Goal: Information Seeking & Learning: Learn about a topic

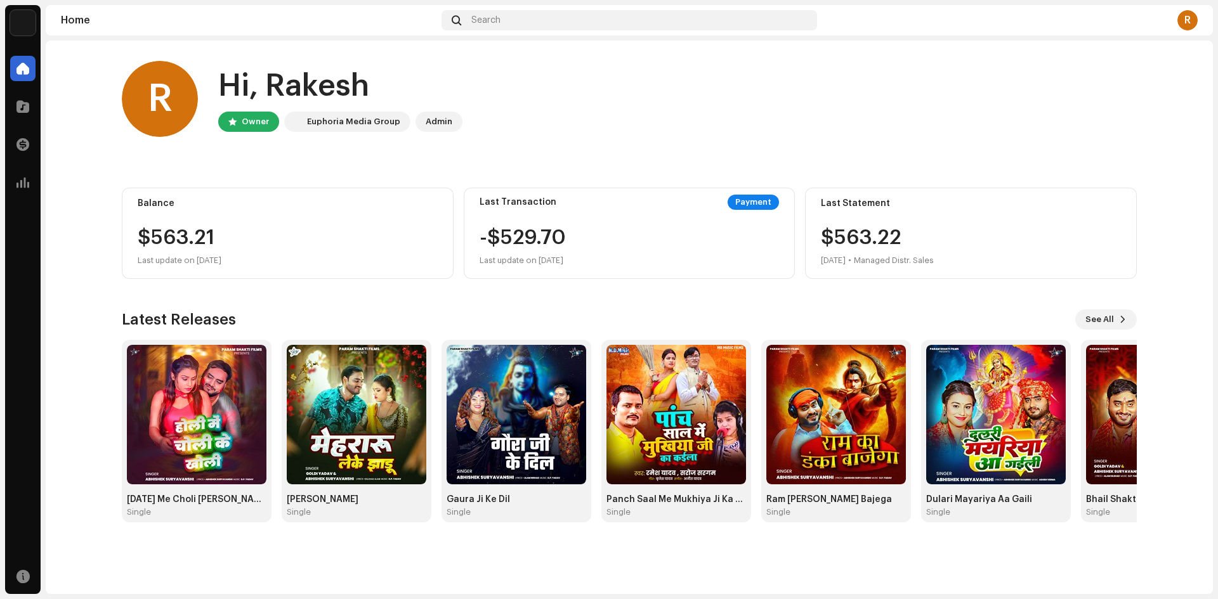
click at [702, 101] on div "R Hi, Rakesh Owner Euphoria Media Group Admin" at bounding box center [629, 99] width 1015 height 76
click at [20, 105] on span at bounding box center [22, 106] width 13 height 10
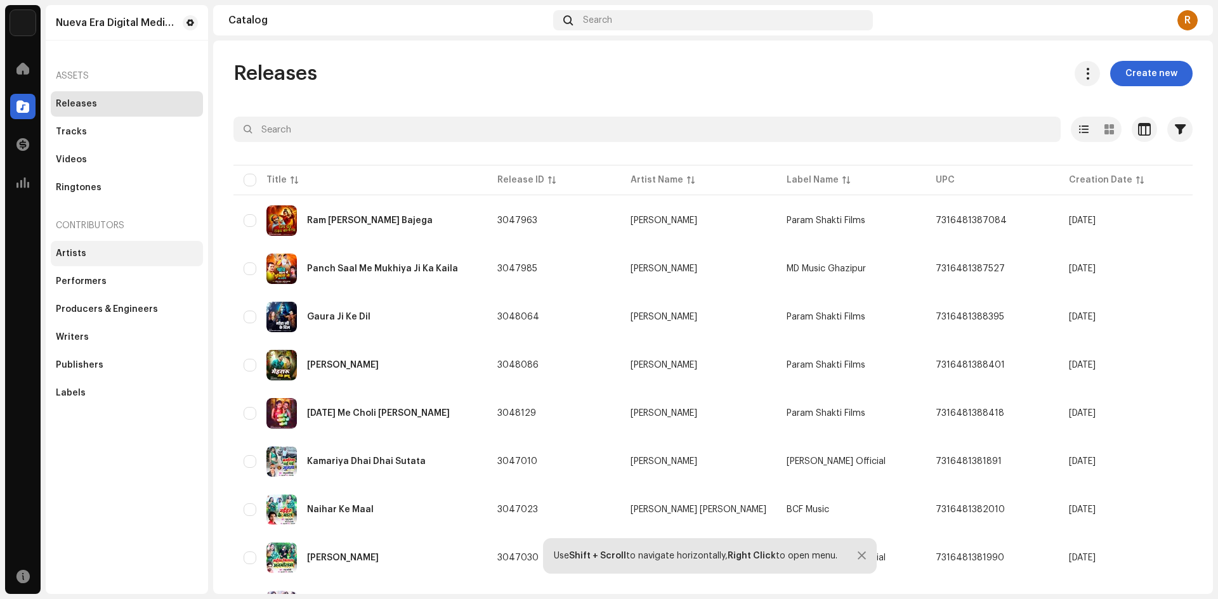
click at [75, 254] on div "Artists" at bounding box center [71, 254] width 30 height 10
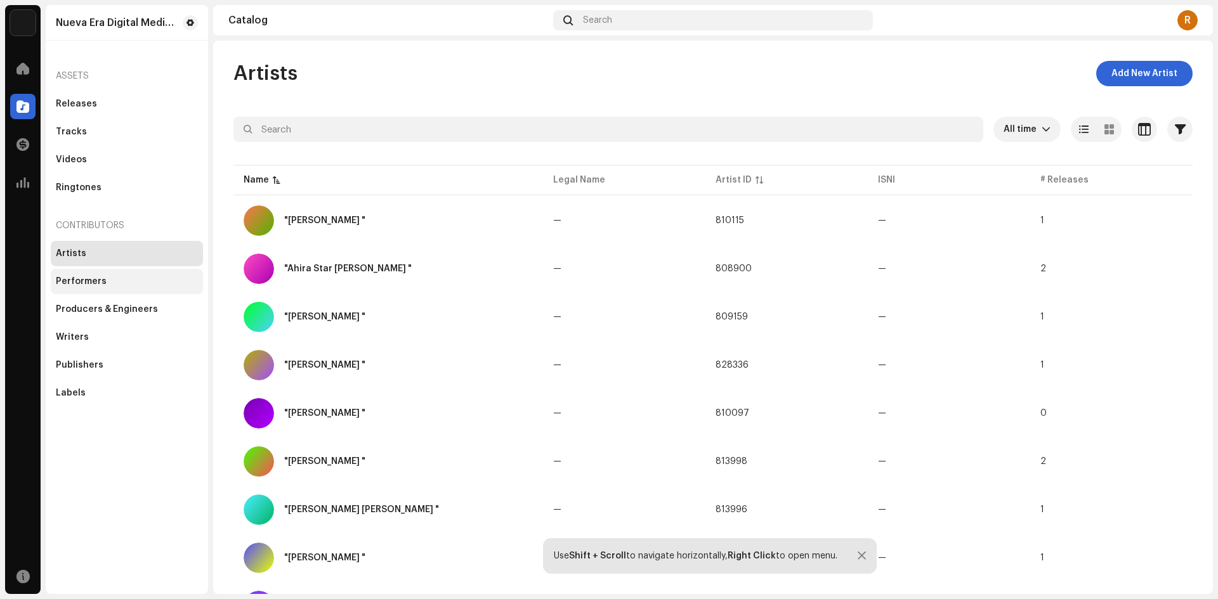
click at [75, 275] on div "Performers" at bounding box center [127, 281] width 152 height 25
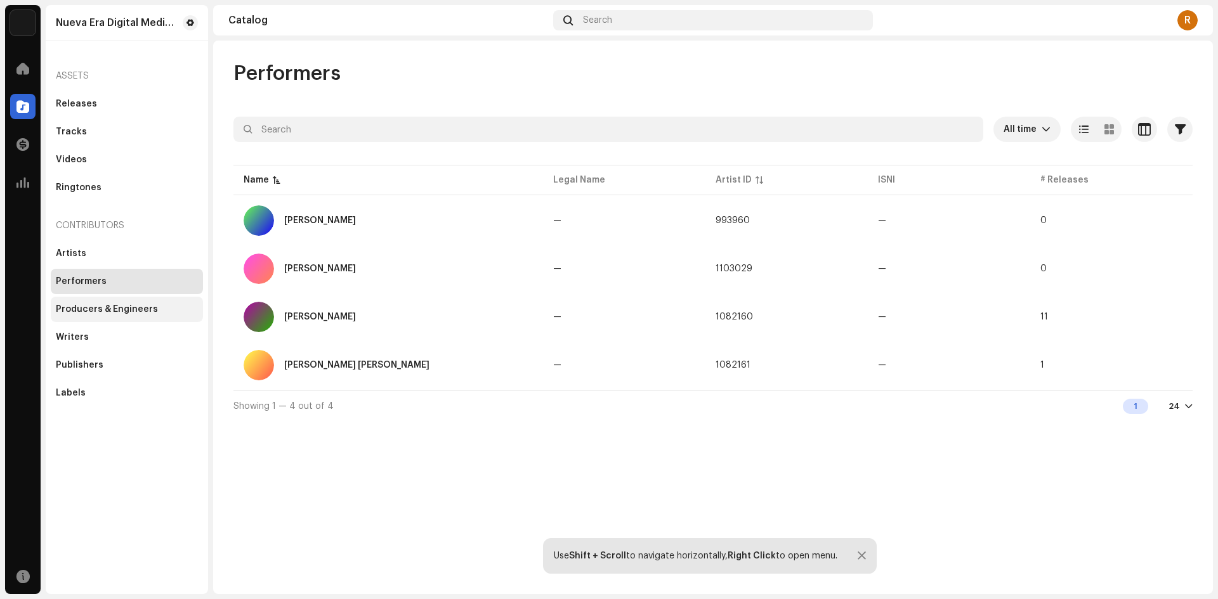
click at [105, 308] on div "Producers & Engineers" at bounding box center [107, 309] width 102 height 10
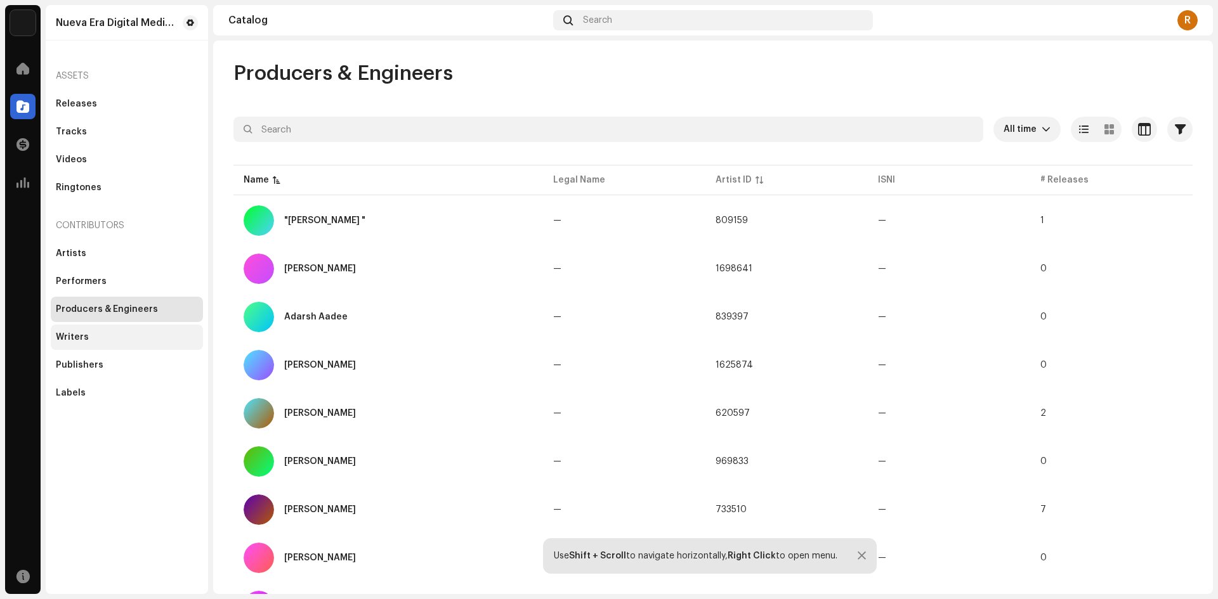
click at [82, 336] on div "Writers" at bounding box center [72, 337] width 33 height 10
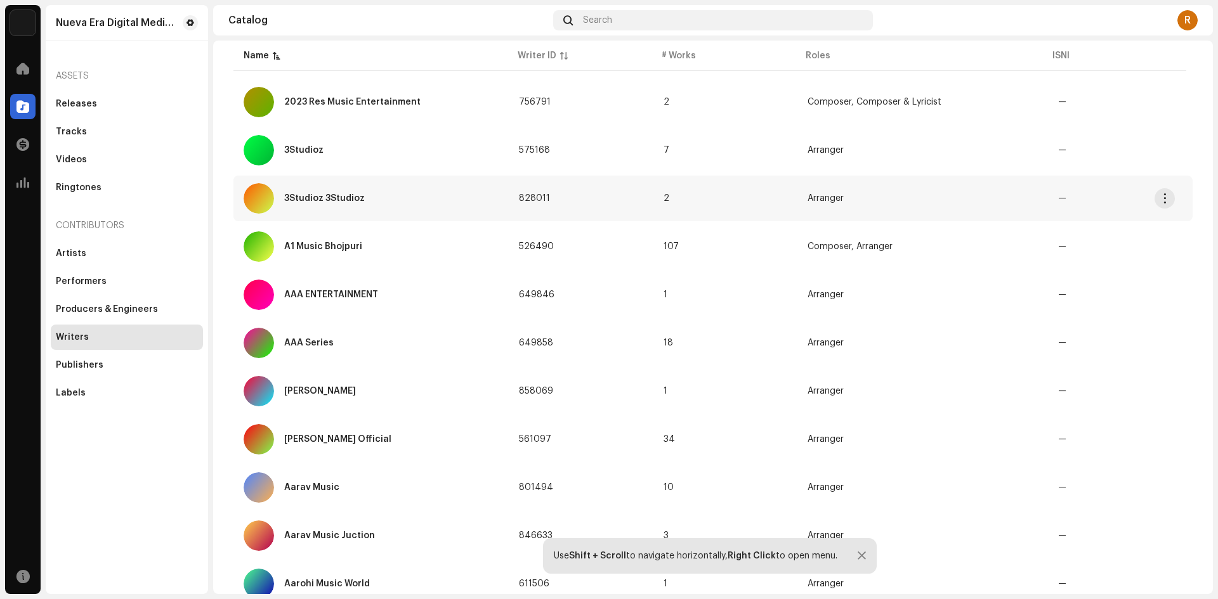
scroll to position [190, 0]
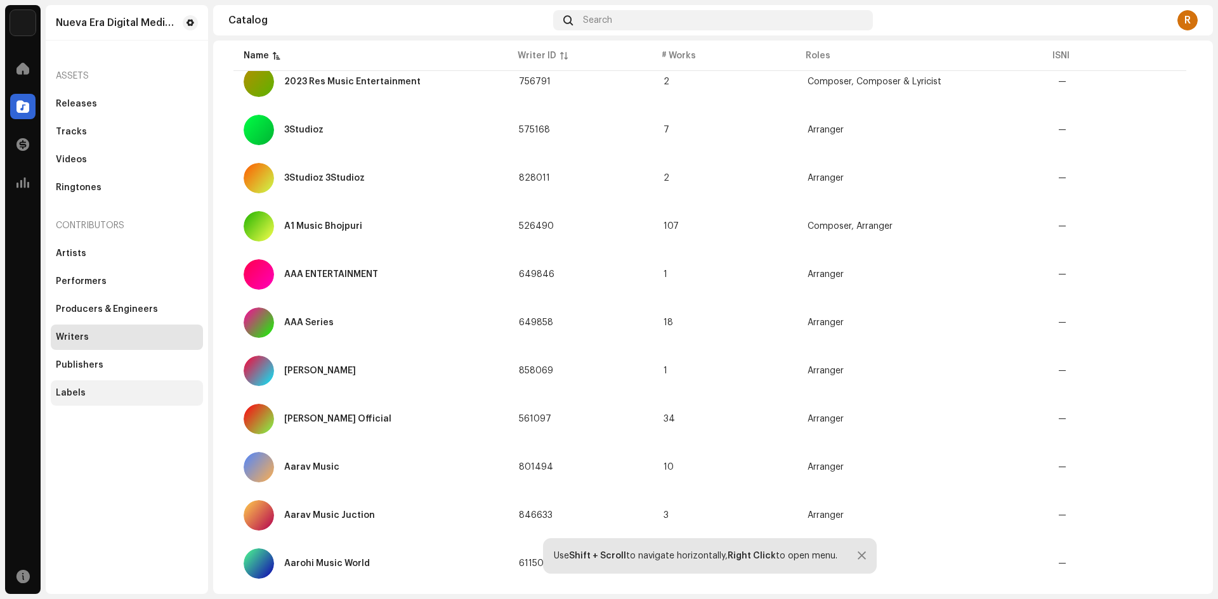
click at [83, 391] on div "Labels" at bounding box center [71, 393] width 30 height 10
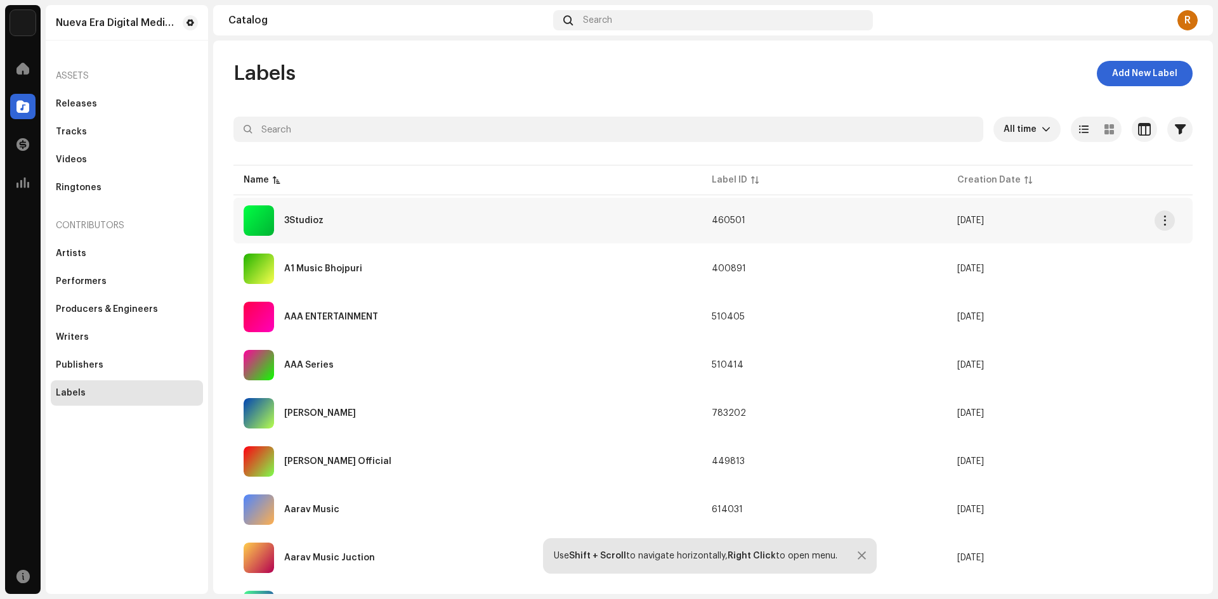
click at [314, 220] on div "3Studioz" at bounding box center [303, 220] width 39 height 9
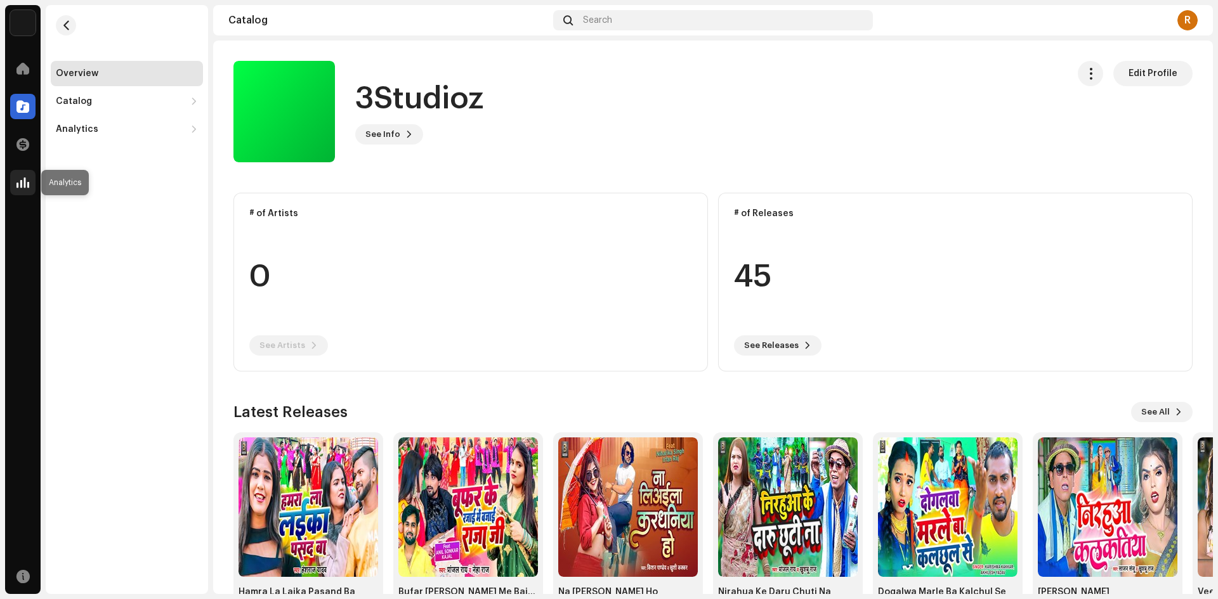
click at [19, 171] on div at bounding box center [22, 182] width 25 height 25
click at [25, 152] on div at bounding box center [22, 144] width 25 height 25
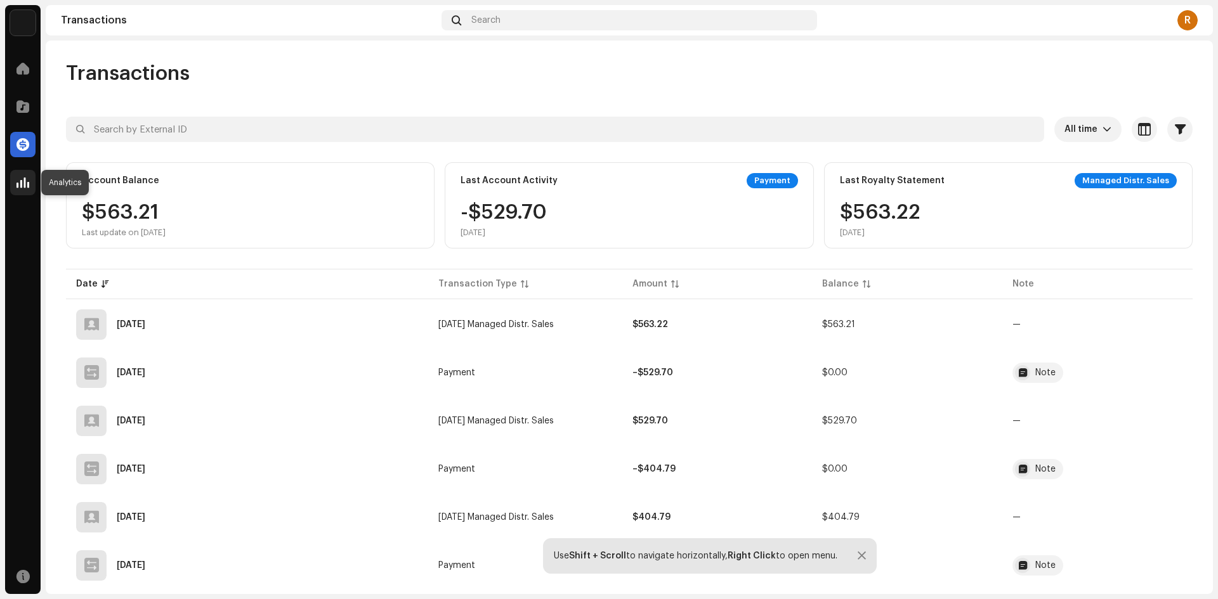
click at [30, 176] on div at bounding box center [22, 182] width 25 height 25
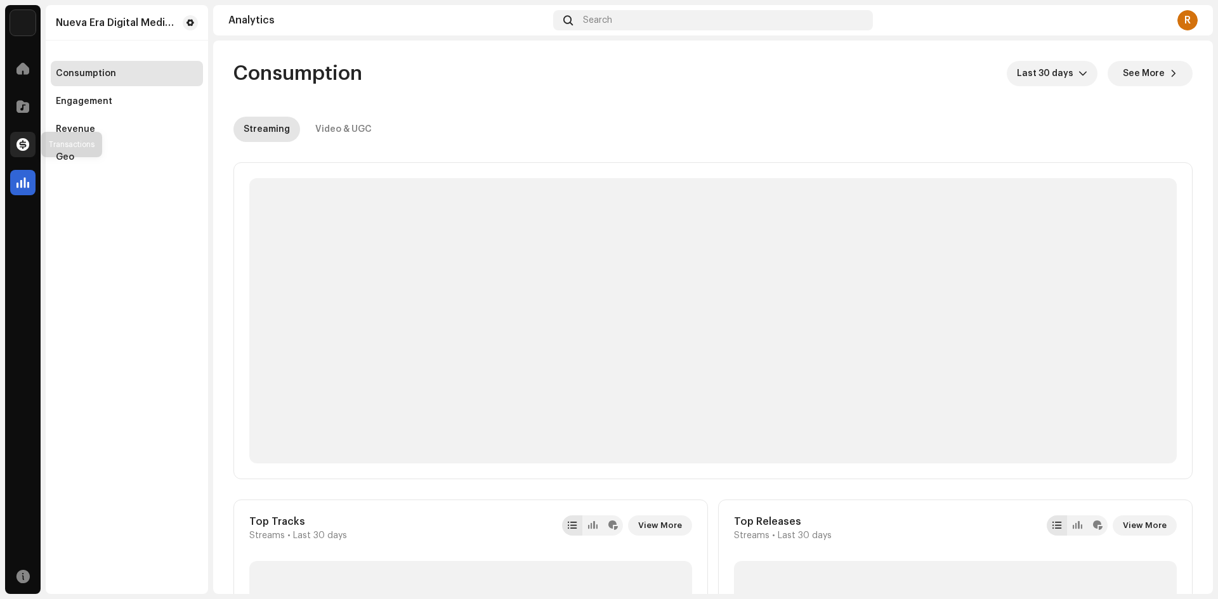
click at [23, 137] on div at bounding box center [22, 144] width 25 height 25
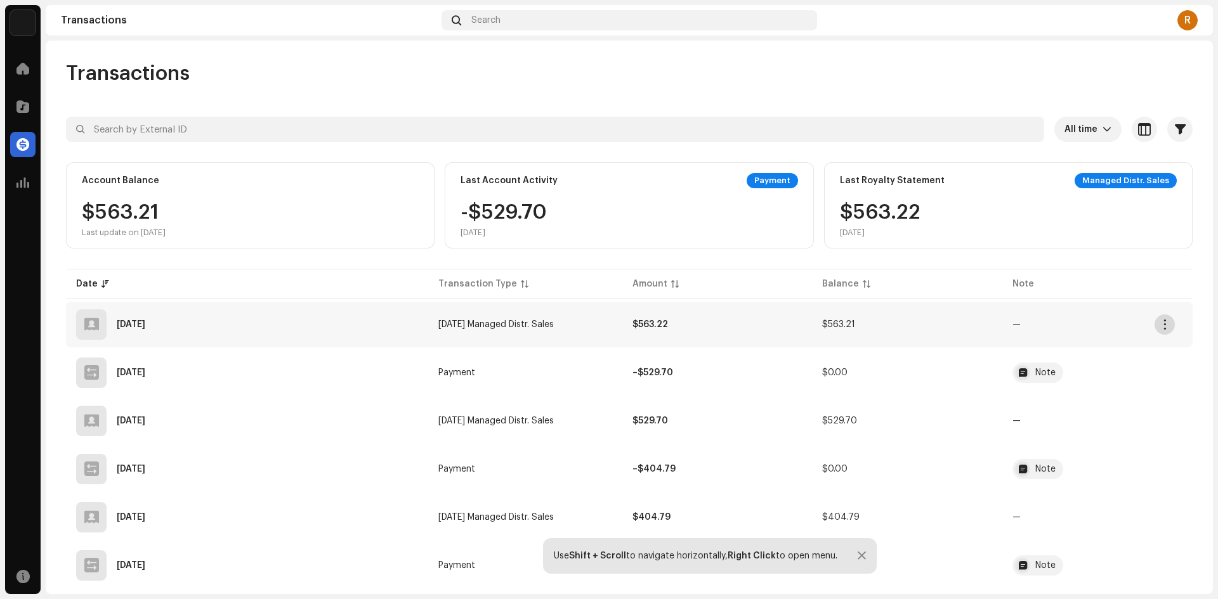
click at [1161, 324] on span "button" at bounding box center [1165, 325] width 10 height 10
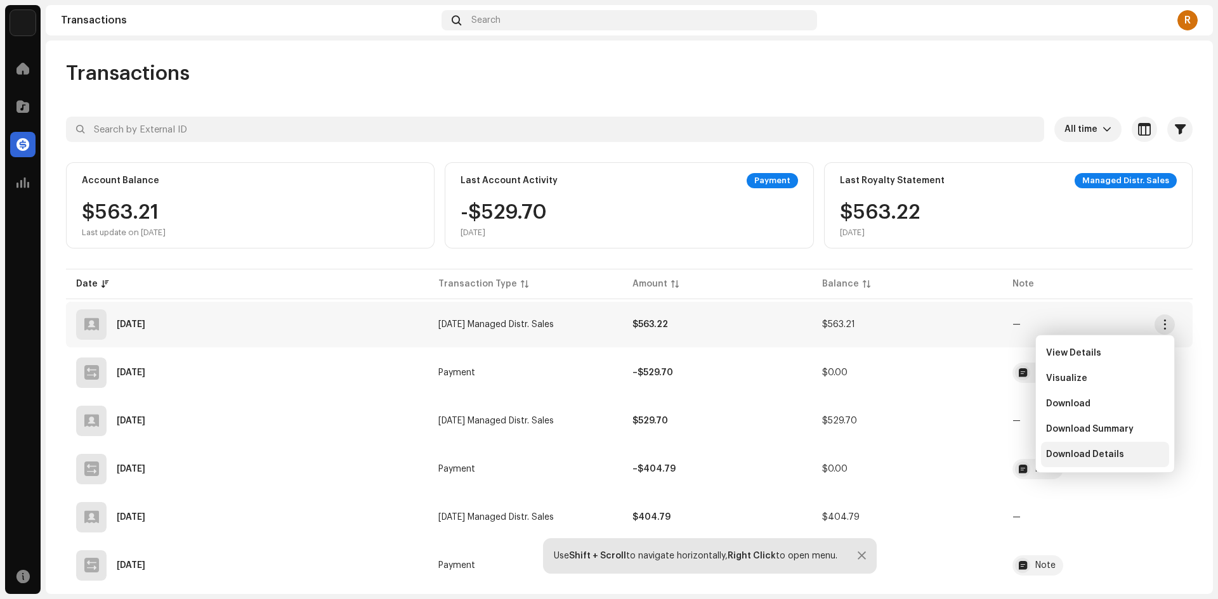
click at [1072, 456] on span "Download Details" at bounding box center [1085, 455] width 78 height 10
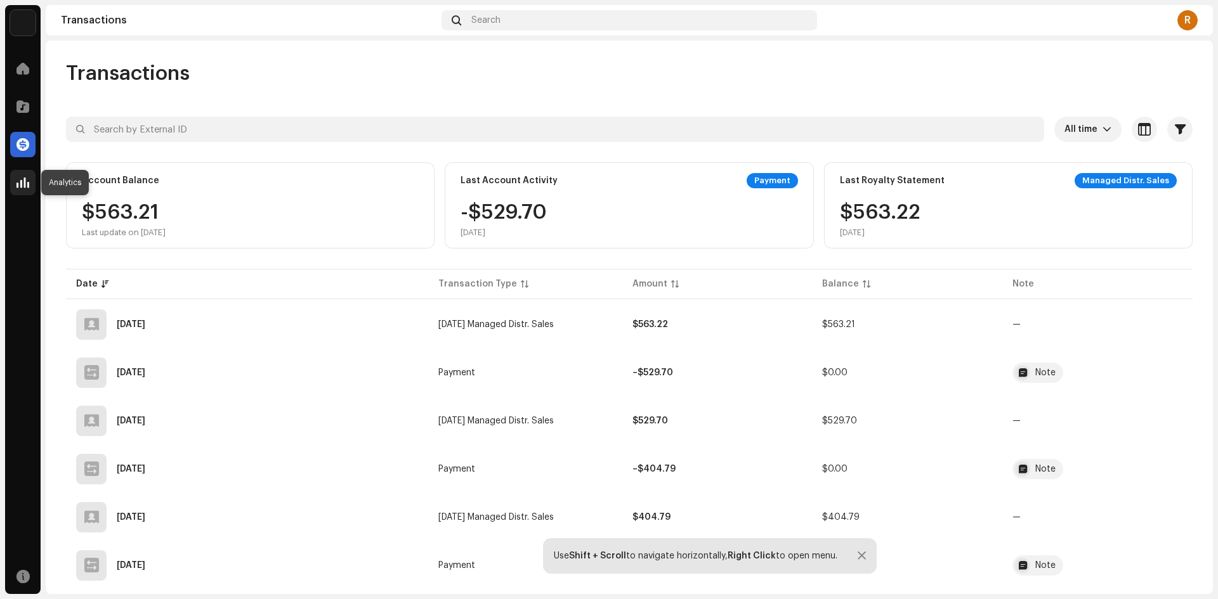
click at [33, 179] on div at bounding box center [22, 182] width 25 height 25
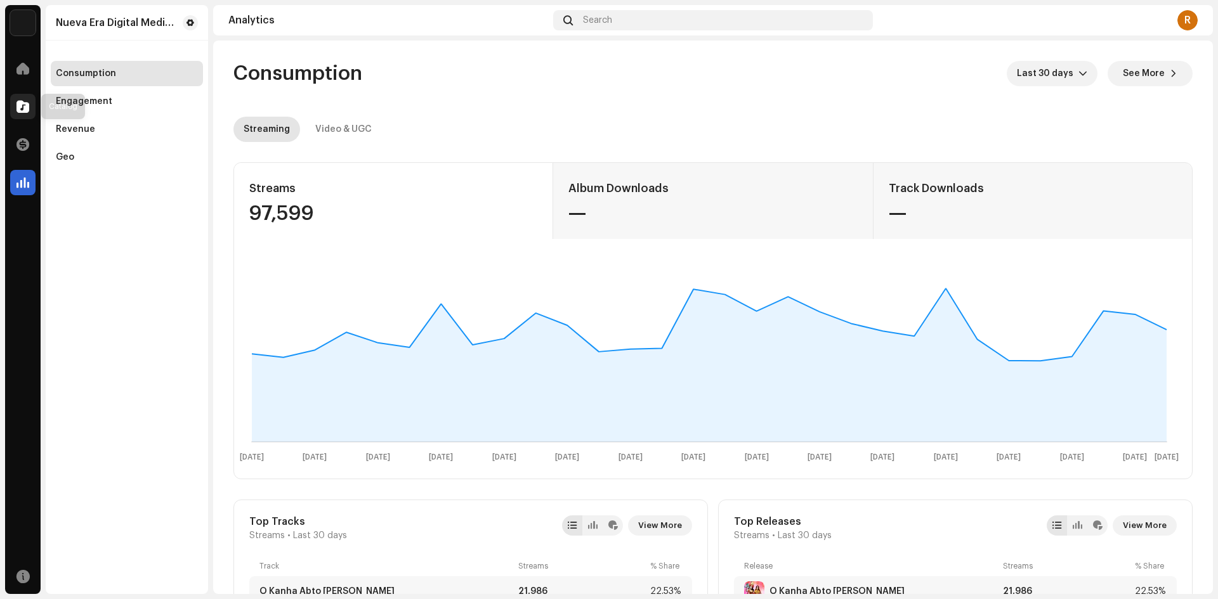
click at [23, 100] on div at bounding box center [22, 106] width 25 height 25
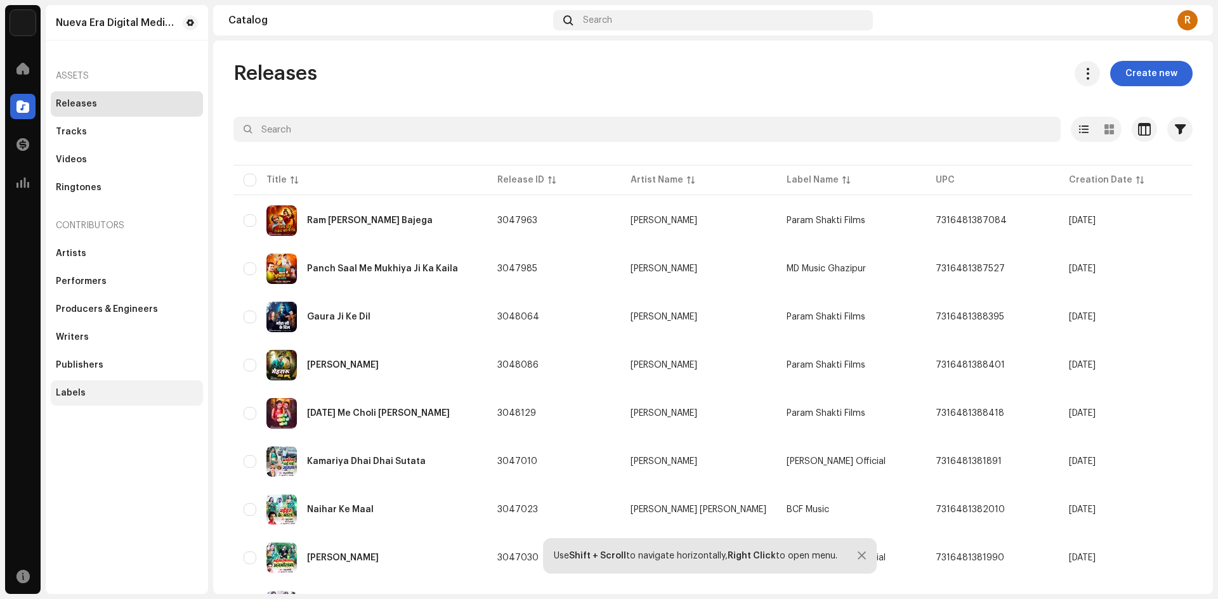
click at [68, 394] on div "Labels" at bounding box center [71, 393] width 30 height 10
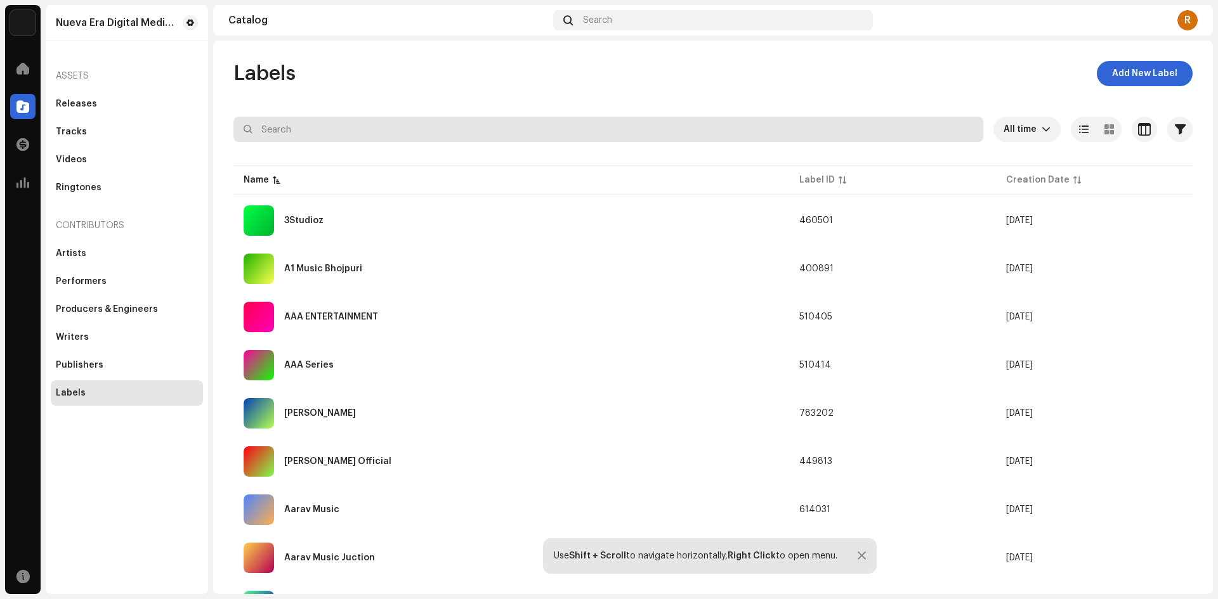
click at [303, 138] on input "text" at bounding box center [608, 129] width 750 height 25
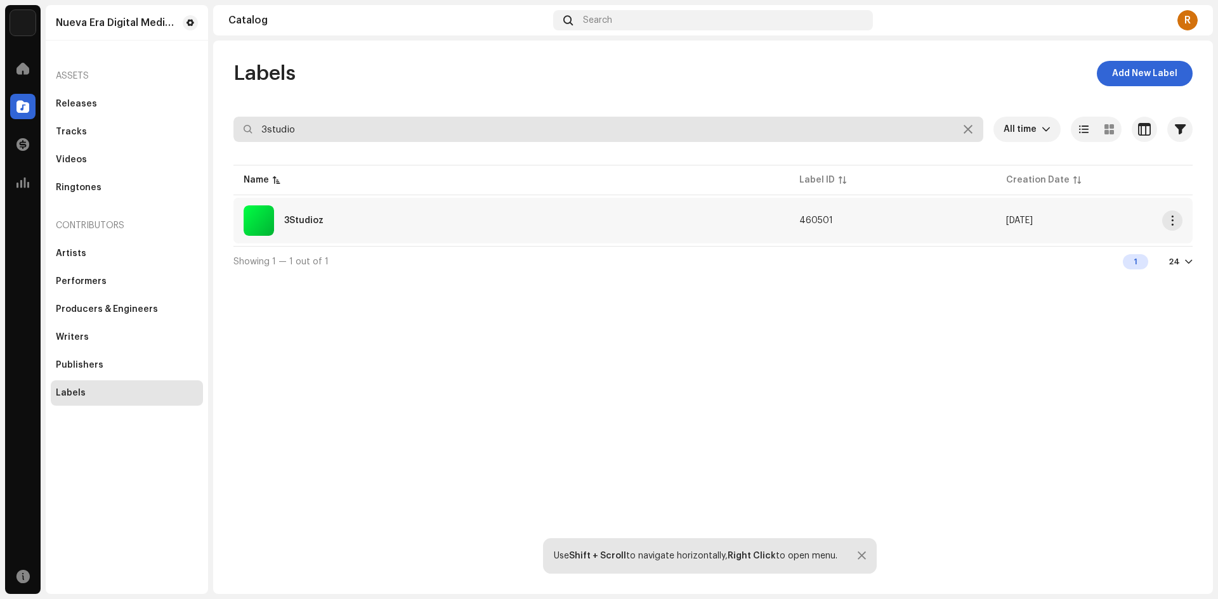
type input "3studio"
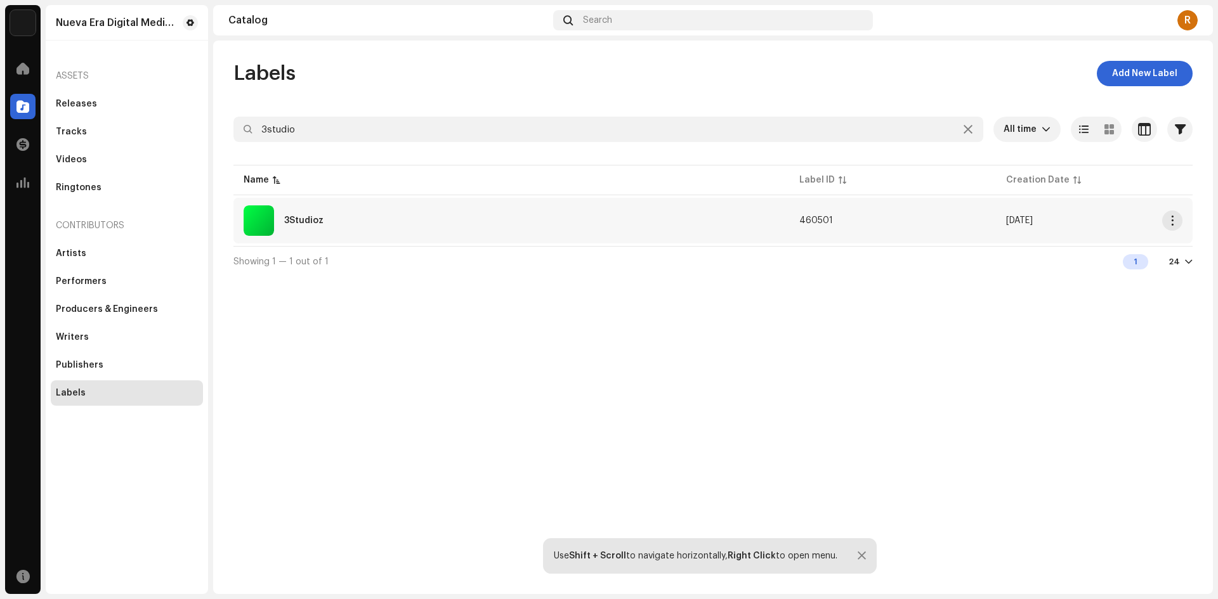
click at [332, 218] on div "3Studioz" at bounding box center [511, 220] width 535 height 30
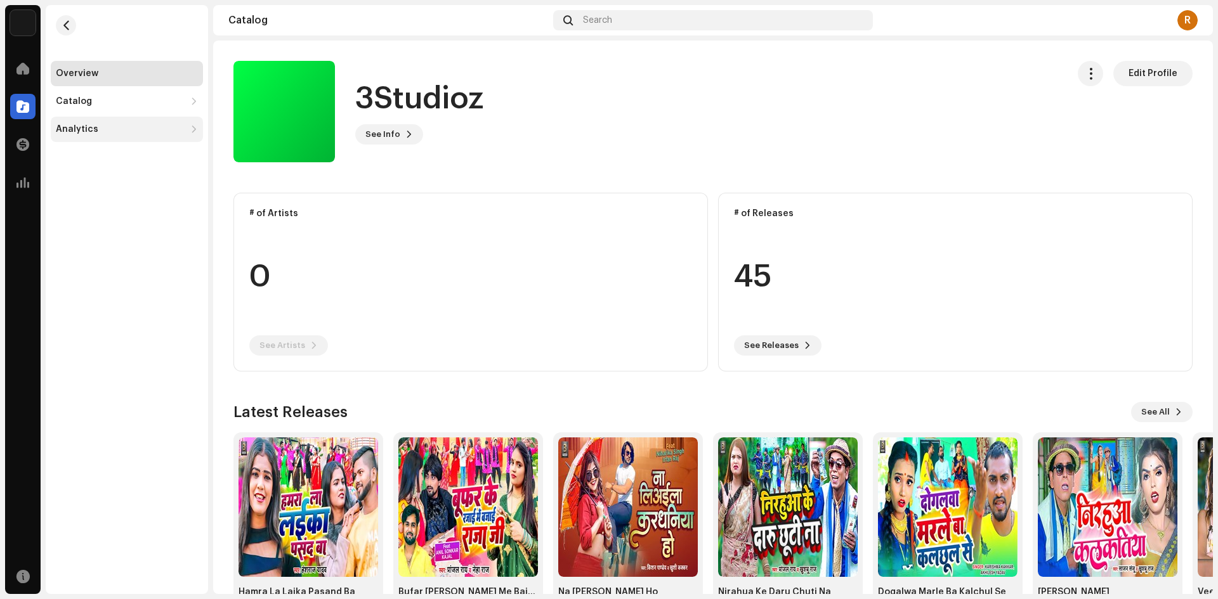
click at [79, 130] on div "Analytics" at bounding box center [77, 129] width 42 height 10
click at [91, 212] on div "Revenue" at bounding box center [80, 213] width 39 height 10
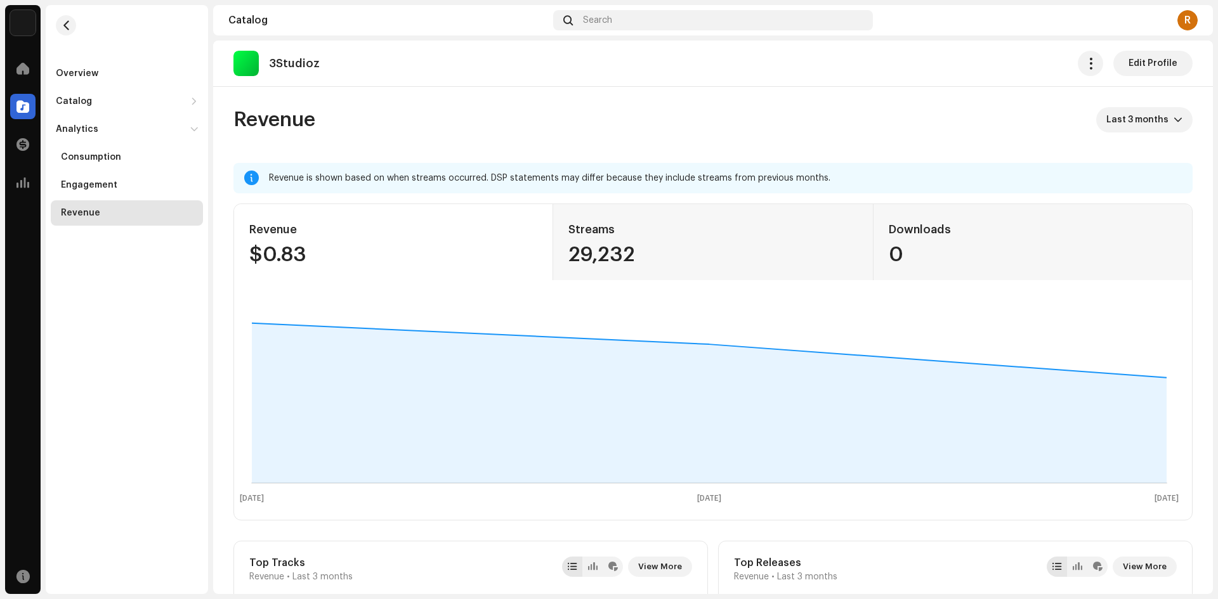
click at [408, 92] on re-o-revenue-dashboard-header "Revenue Last 3 months" at bounding box center [712, 125] width 959 height 76
click at [1126, 119] on span "Last 3 months" at bounding box center [1139, 119] width 67 height 25
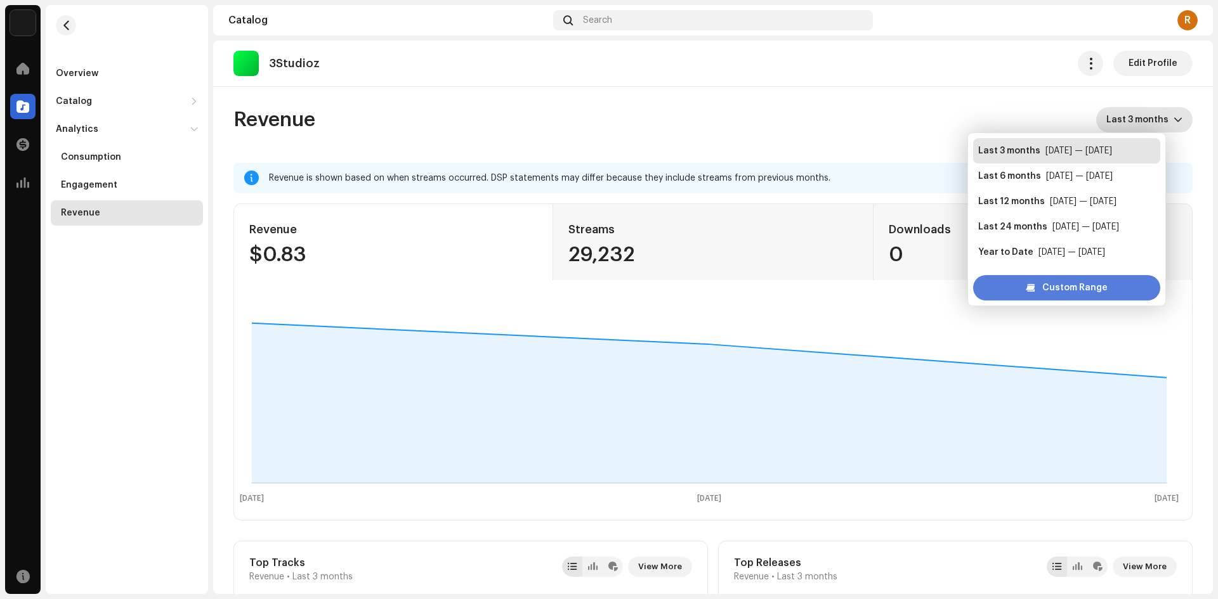
scroll to position [20, 0]
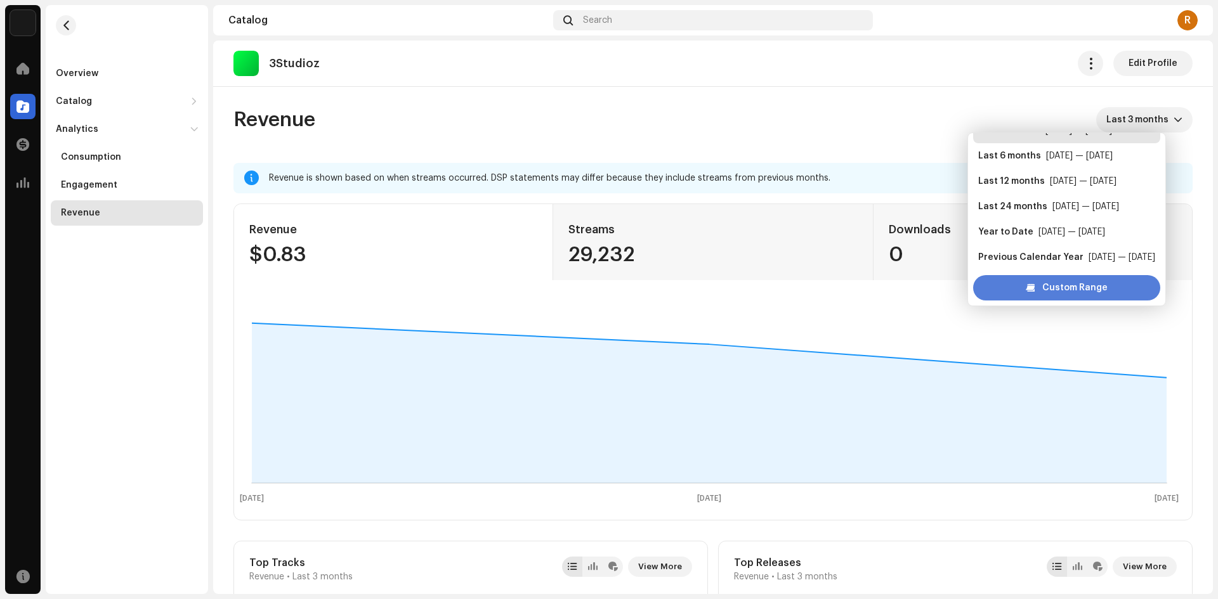
click at [1065, 287] on span "Custom Range" at bounding box center [1074, 287] width 65 height 25
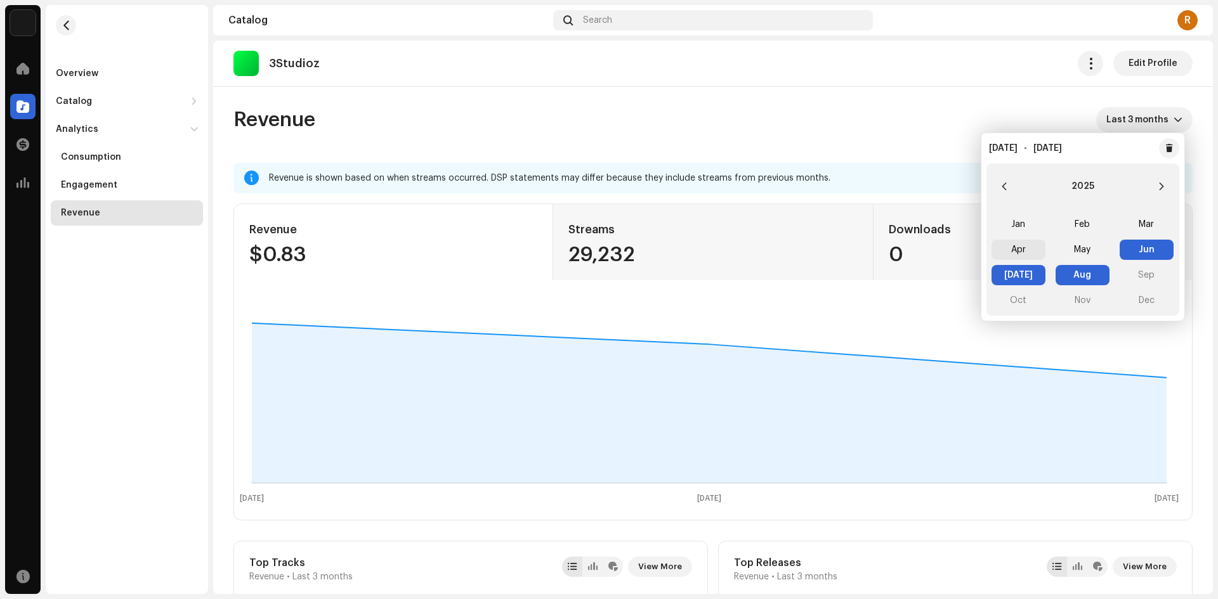
click at [1020, 246] on span "Apr" at bounding box center [1018, 250] width 54 height 20
click at [1079, 277] on span "Aug" at bounding box center [1082, 275] width 54 height 20
